Goal: Task Accomplishment & Management: Use online tool/utility

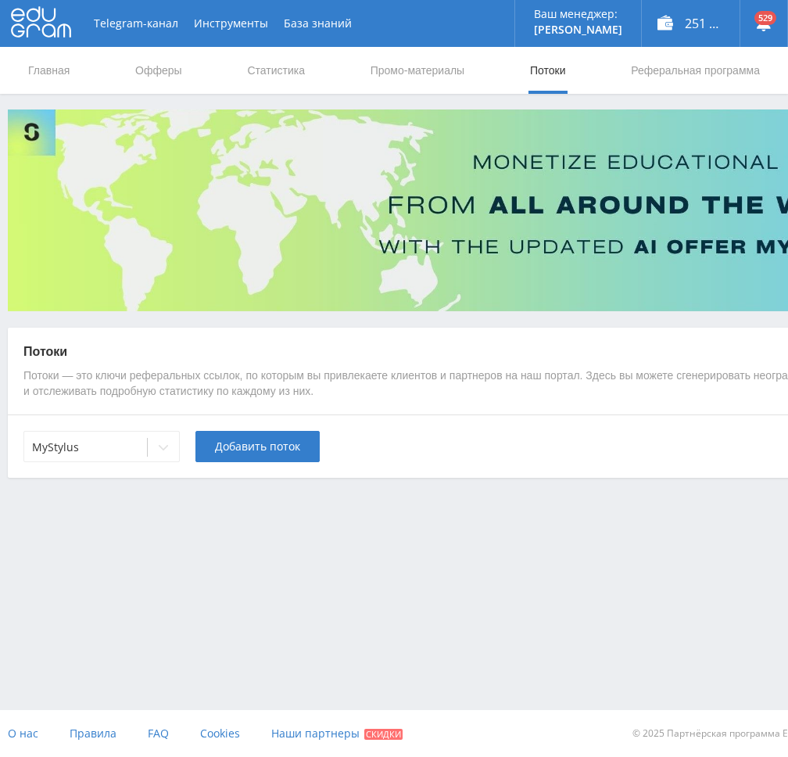
scroll to position [12, 0]
click at [158, 442] on div at bounding box center [163, 447] width 31 height 31
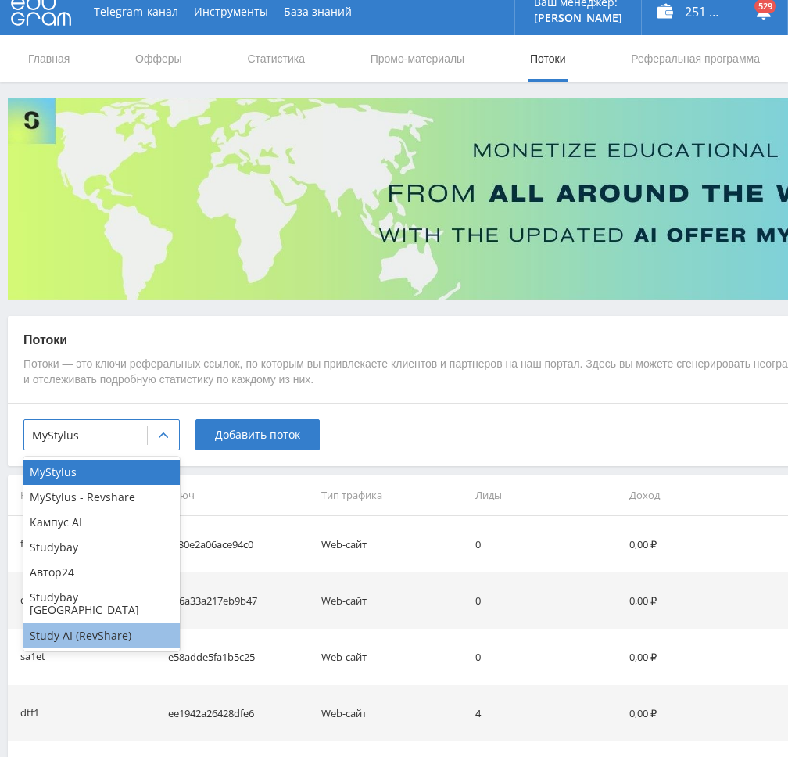
click at [95, 626] on div "Study AI (RevShare)" at bounding box center [101, 635] width 156 height 25
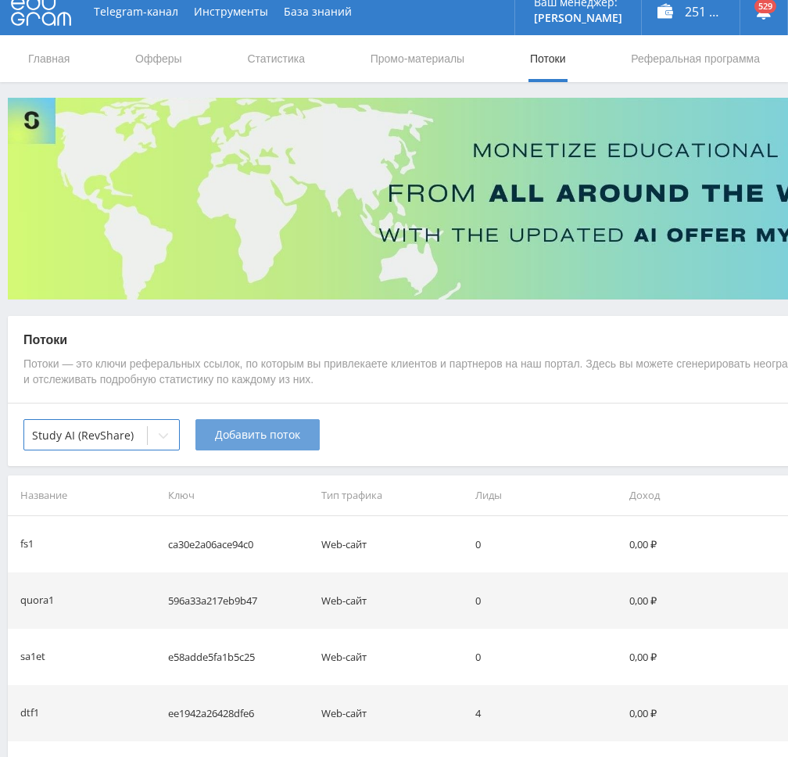
click at [256, 426] on button "Добавить поток" at bounding box center [257, 434] width 124 height 31
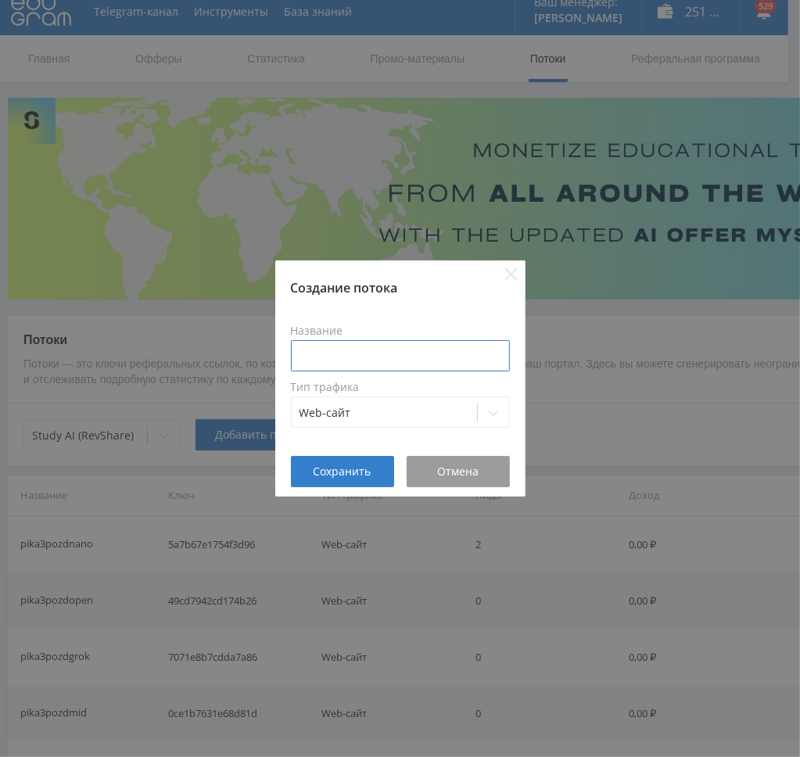
click at [372, 356] on input at bounding box center [400, 355] width 219 height 31
type input "ы"
type input "sparkvid1"
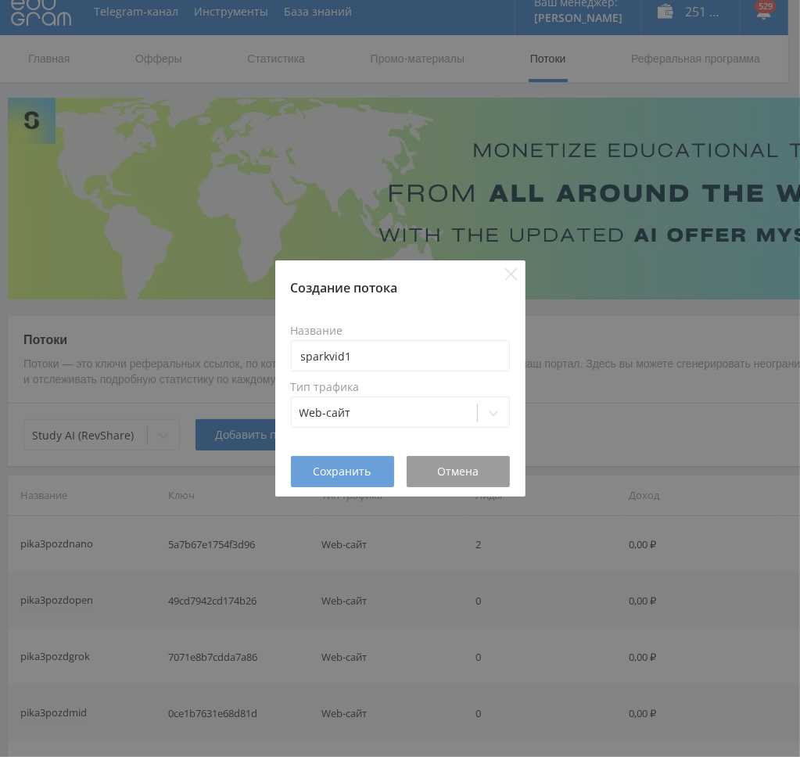
click at [336, 471] on span "Сохранить" at bounding box center [343, 471] width 58 height 13
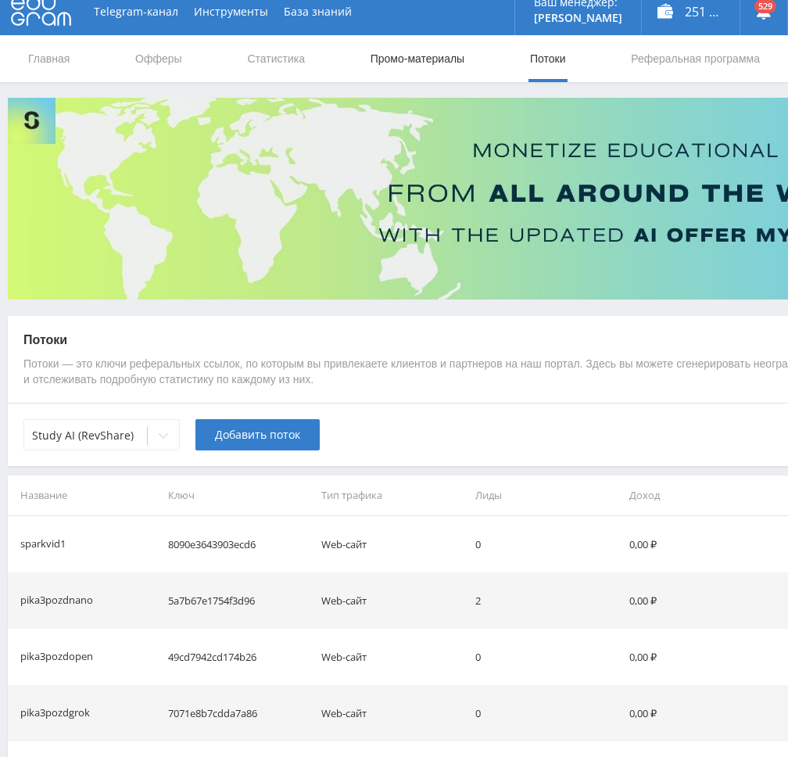
click at [426, 62] on link "Промо-материалы" at bounding box center [417, 58] width 97 height 47
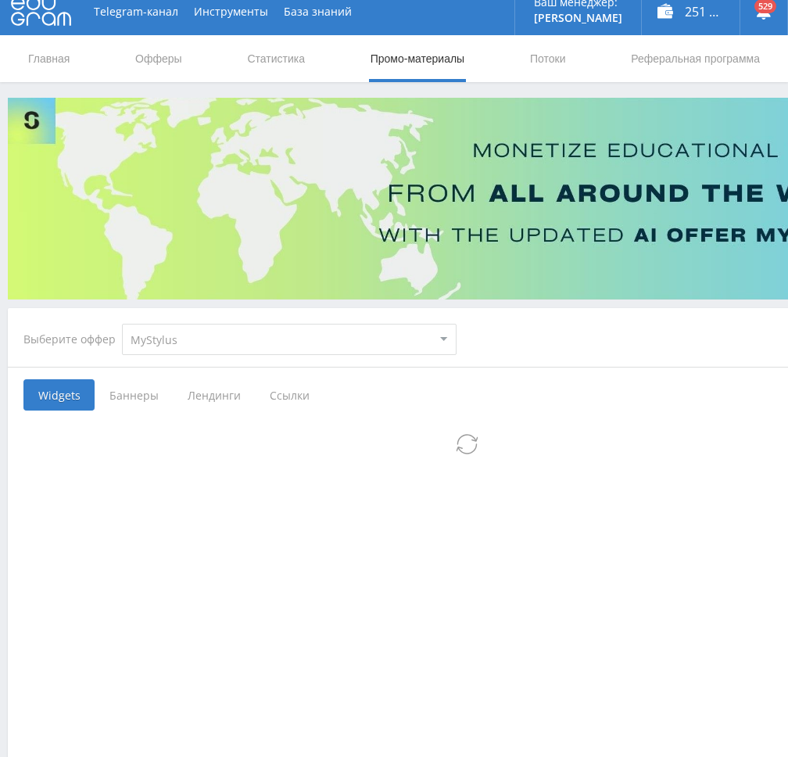
click at [274, 335] on select "MyStylus MyStylus - Revshare Кампус AI Studybay Автор24 Studybay [GEOGRAPHIC_DA…" at bounding box center [289, 339] width 335 height 31
select select "376"
click at [122, 324] on select "MyStylus MyStylus - Revshare Кампус AI Studybay Автор24 Studybay [GEOGRAPHIC_DA…" at bounding box center [289, 339] width 335 height 31
select select "376"
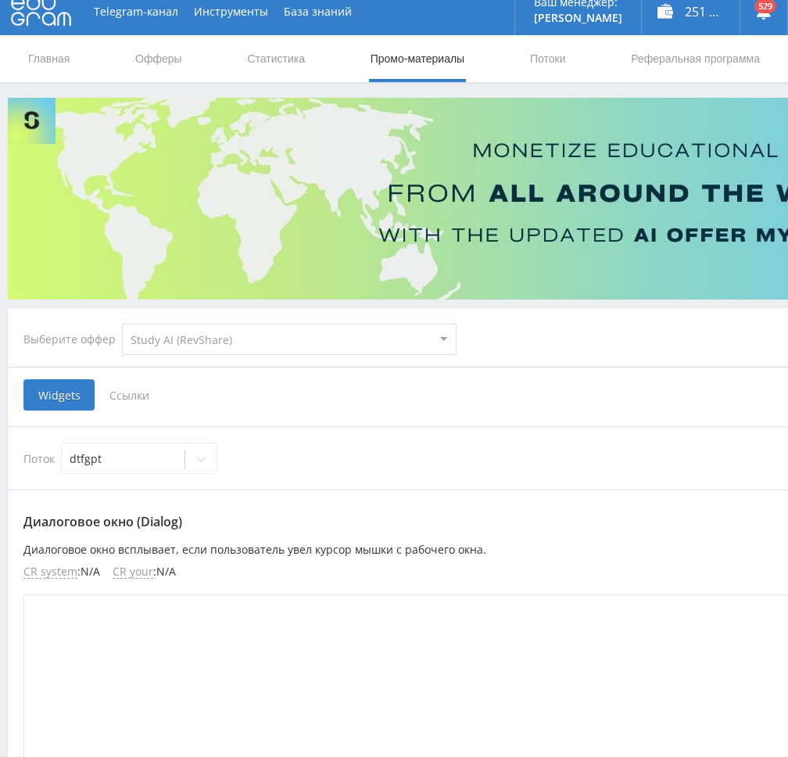
click at [138, 398] on span "Ссылки" at bounding box center [130, 394] width 70 height 31
click at [0, 0] on input "Ссылки" at bounding box center [0, 0] width 0 height 0
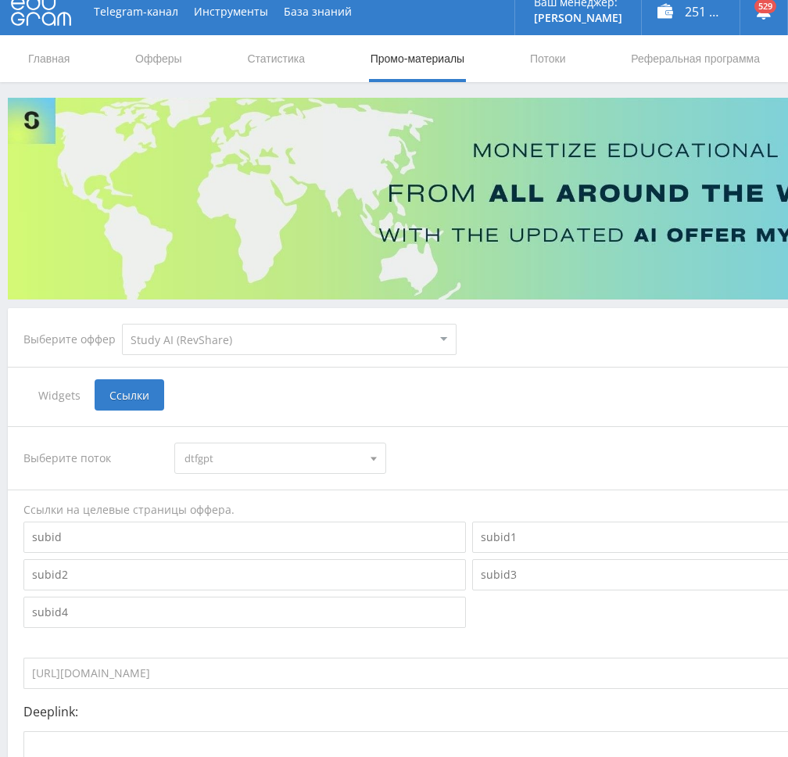
click at [260, 449] on span "dtfgpt" at bounding box center [273, 458] width 177 height 30
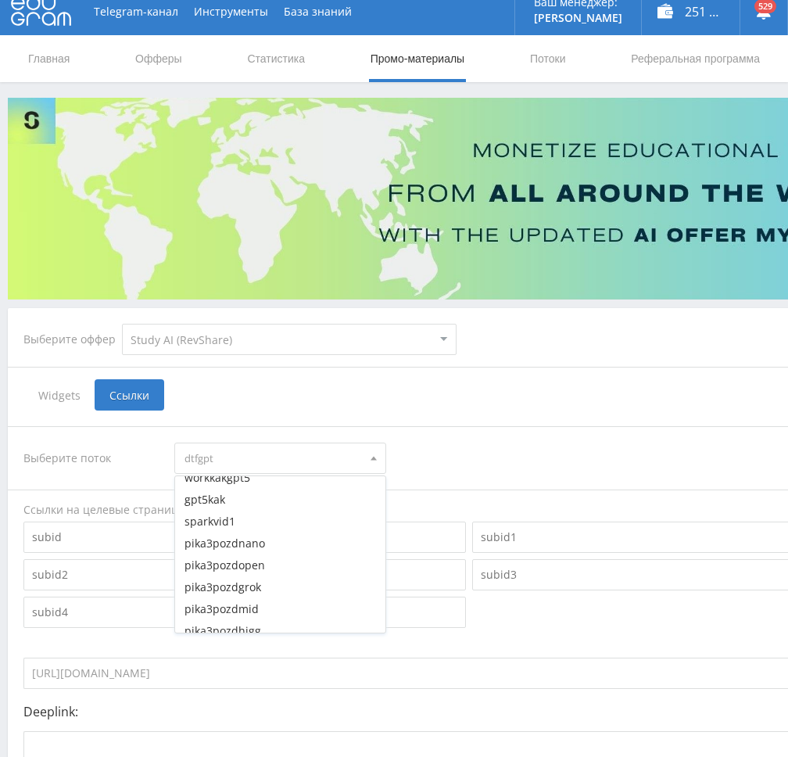
scroll to position [2711, 0]
click at [255, 541] on button "sparkvid1" at bounding box center [280, 543] width 210 height 22
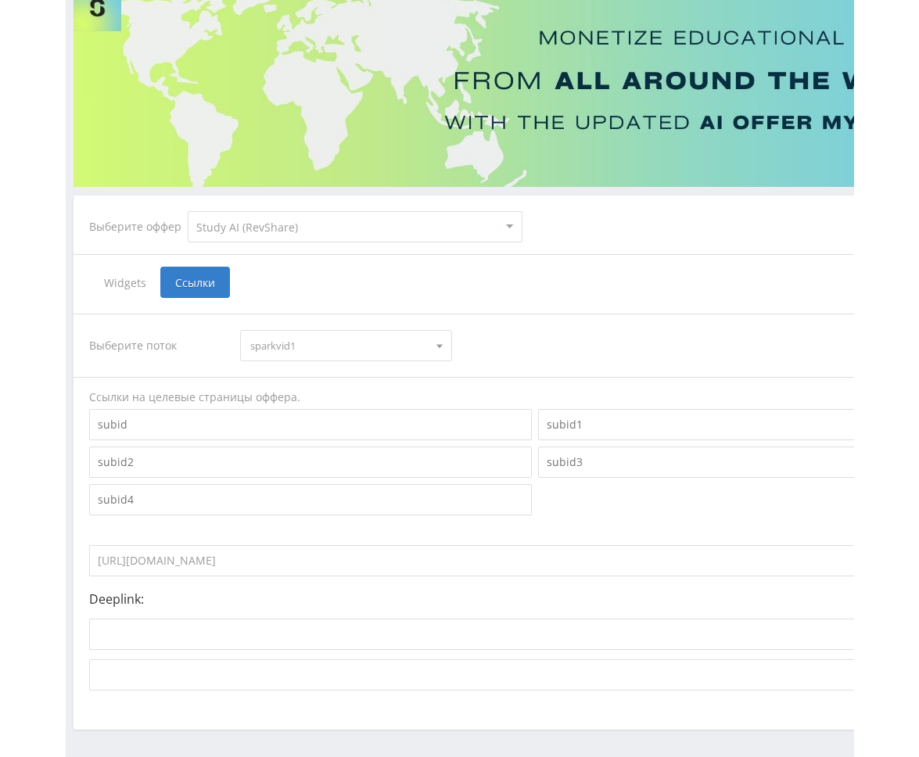
scroll to position [182, 0]
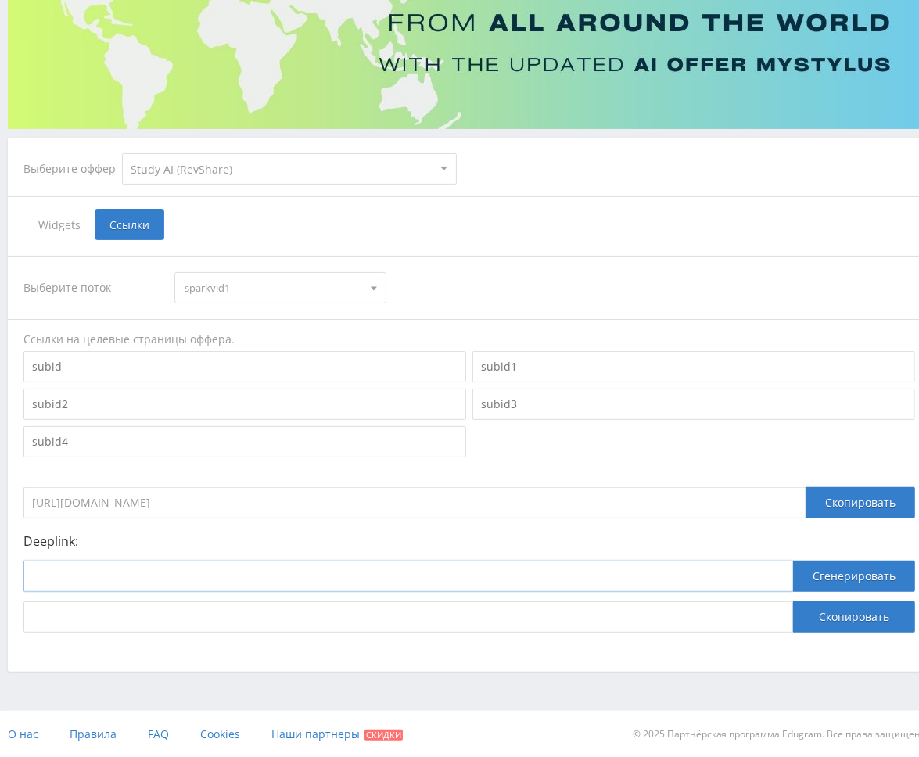
click at [247, 581] on input at bounding box center [407, 576] width 769 height 31
paste input "[URL]"
type input "[URL]"
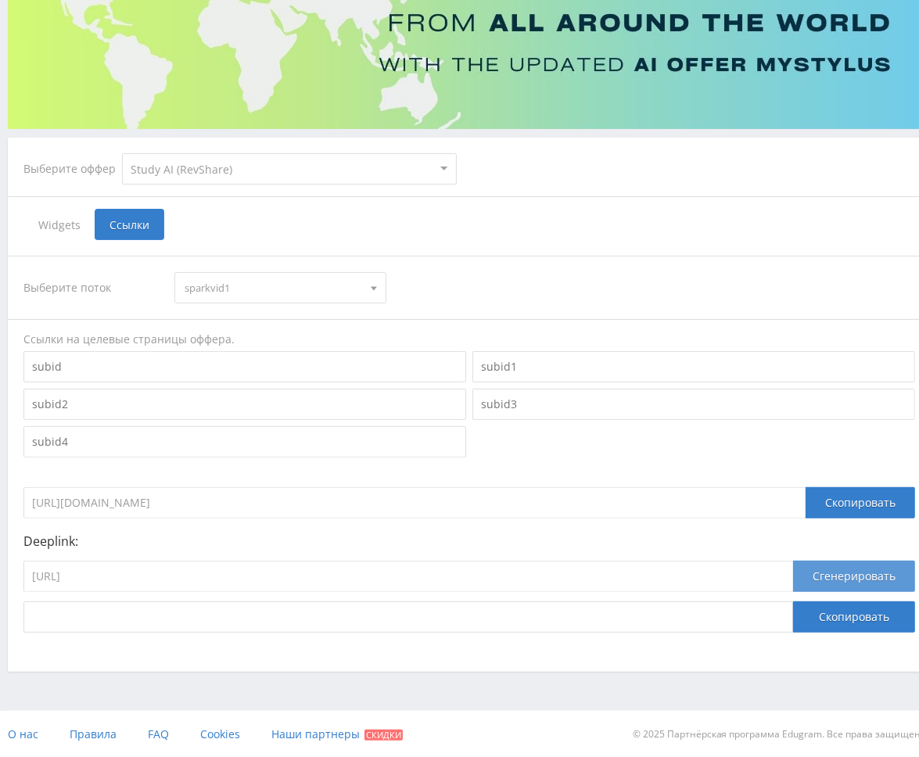
click at [787, 573] on button "Сгенерировать" at bounding box center [854, 576] width 122 height 31
click at [787, 601] on div "Скопировать" at bounding box center [854, 616] width 122 height 31
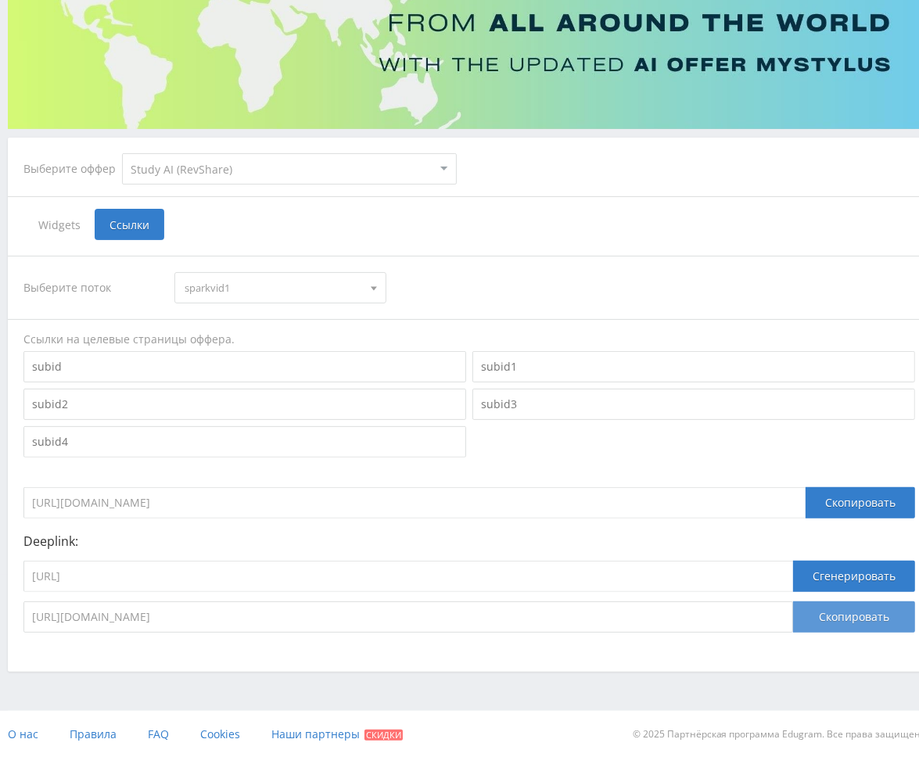
click at [787, 612] on button "Скопировать" at bounding box center [854, 616] width 122 height 31
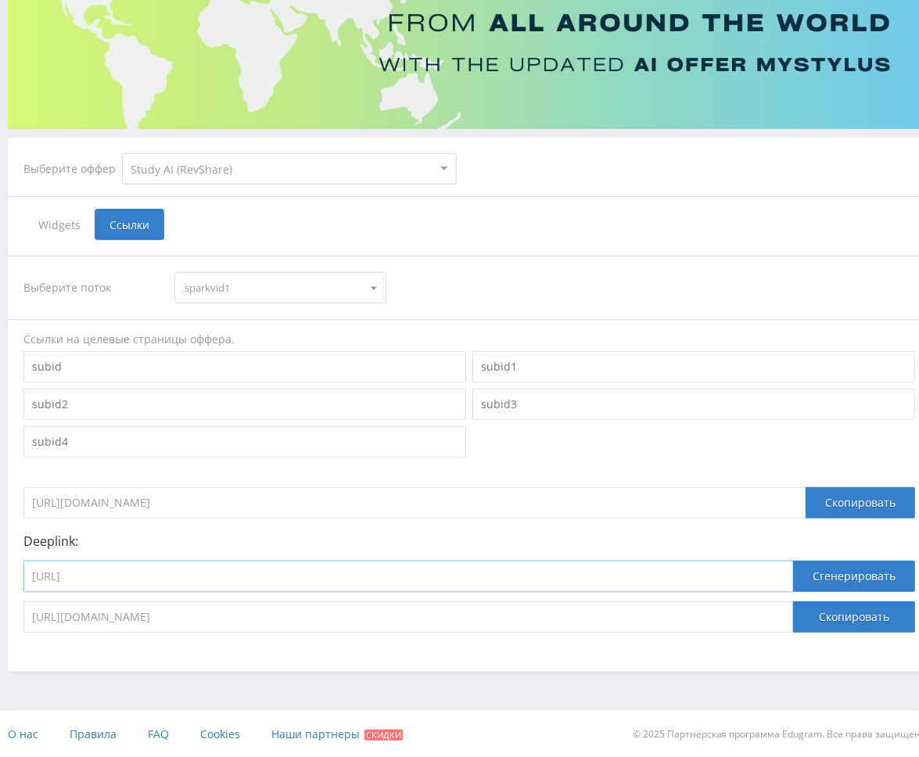
click at [374, 575] on input "[URL]" at bounding box center [407, 576] width 769 height 31
paste input "videogen"
type input "[URL]"
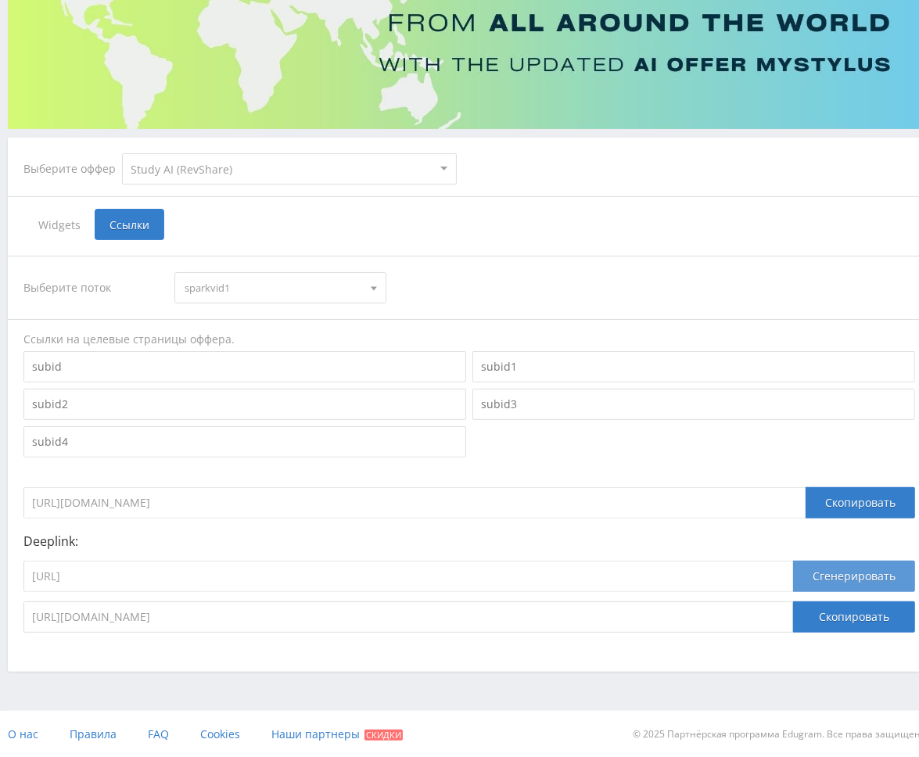
click at [787, 582] on button "Сгенерировать" at bounding box center [854, 576] width 122 height 31
click at [787, 616] on button "Скопировать" at bounding box center [854, 616] width 122 height 31
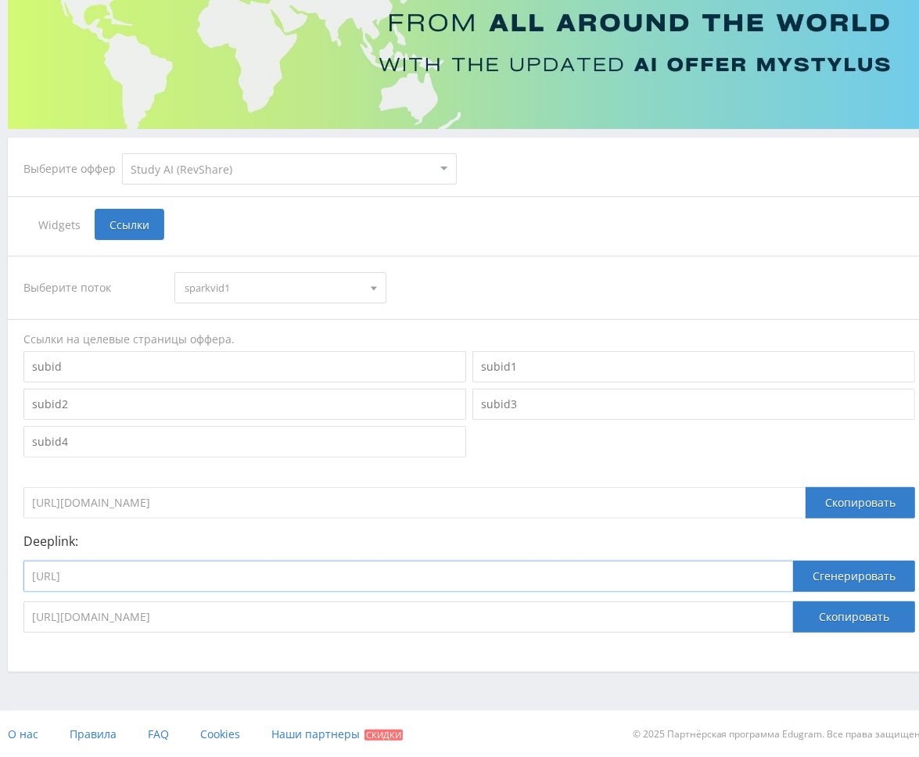
click at [339, 578] on input "[URL]" at bounding box center [407, 576] width 769 height 31
paste input "kling_2_1_master"
type input "[URL]"
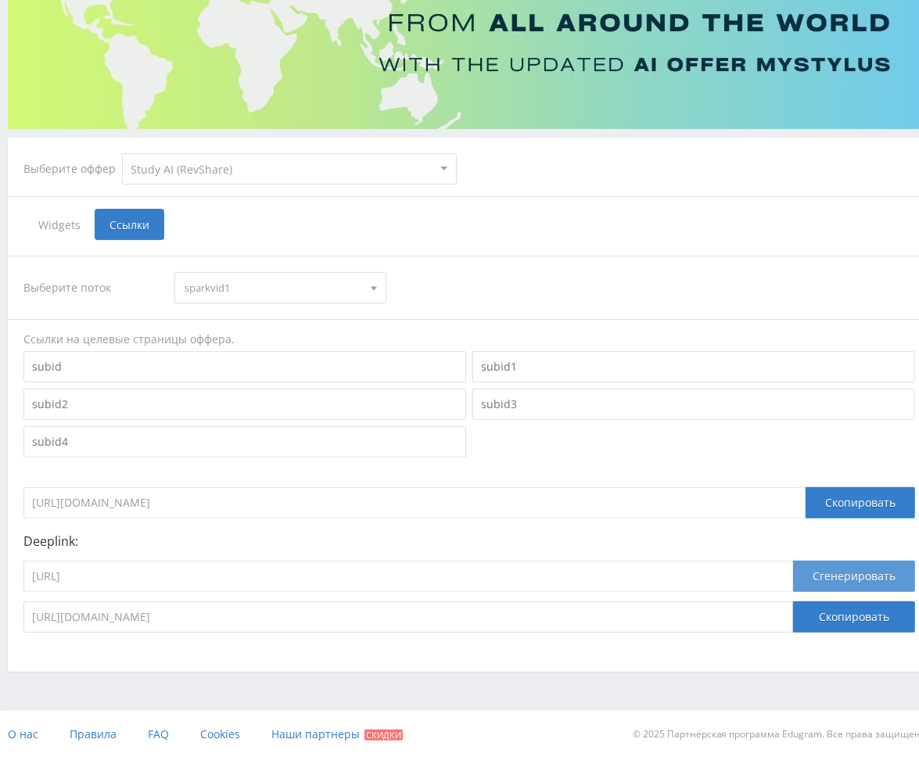
click at [787, 577] on button "Сгенерировать" at bounding box center [854, 576] width 122 height 31
click at [787, 615] on button "Скопировать" at bounding box center [854, 616] width 122 height 31
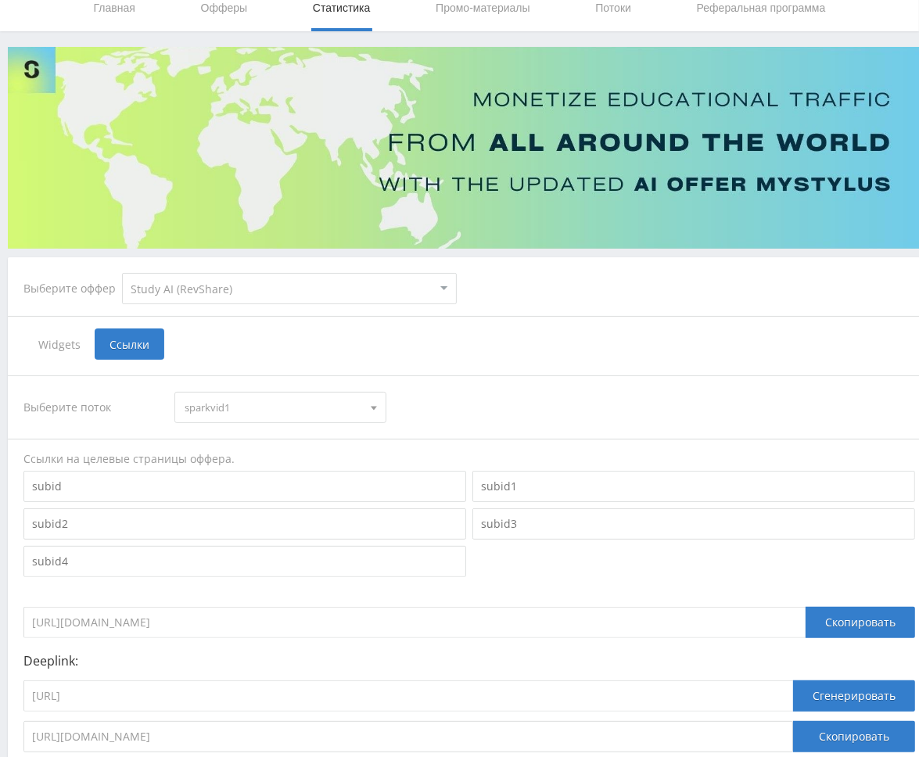
scroll to position [26, 0]
